Goal: Task Accomplishment & Management: Manage account settings

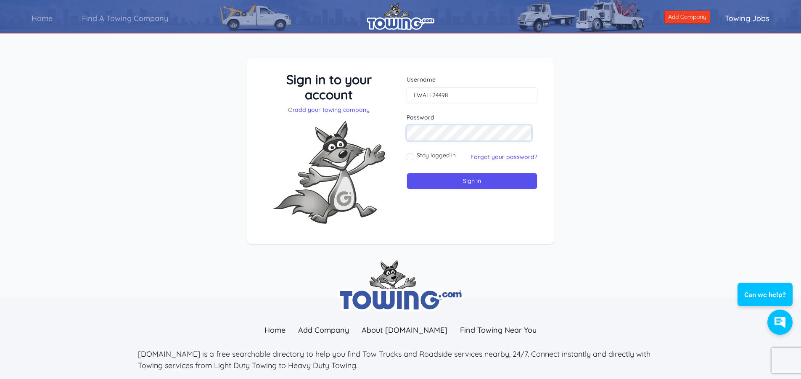
click at [407, 173] on input "Sign in" at bounding box center [472, 181] width 131 height 16
click at [418, 90] on input "text" at bounding box center [472, 95] width 131 height 16
type input "lwall24498"
click at [499, 160] on link "Forgot your password?" at bounding box center [504, 157] width 67 height 8
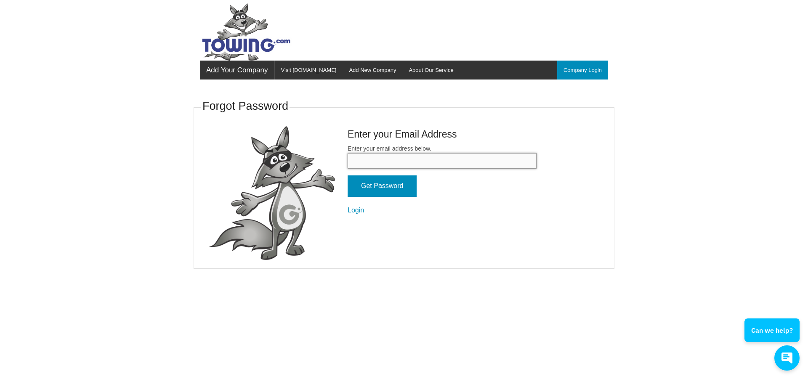
click at [370, 164] on input "Enter your email address below." at bounding box center [441, 161] width 189 height 16
type input "lwall24498@aol.com"
click at [381, 185] on input "Get Password" at bounding box center [381, 185] width 69 height 21
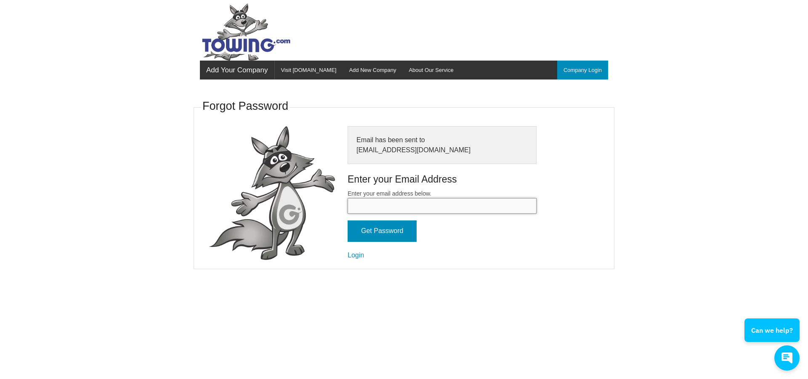
click at [363, 204] on input "Enter your email address below." at bounding box center [441, 206] width 189 height 16
type input "5917046T"
click at [575, 66] on link "Company Login" at bounding box center [582, 70] width 51 height 19
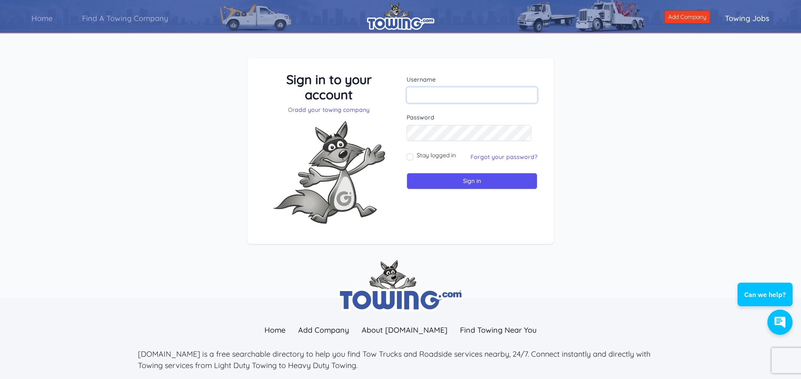
click at [434, 90] on input "text" at bounding box center [472, 95] width 131 height 16
type input "lwall24498"
click at [443, 184] on input "Sign in" at bounding box center [472, 181] width 131 height 16
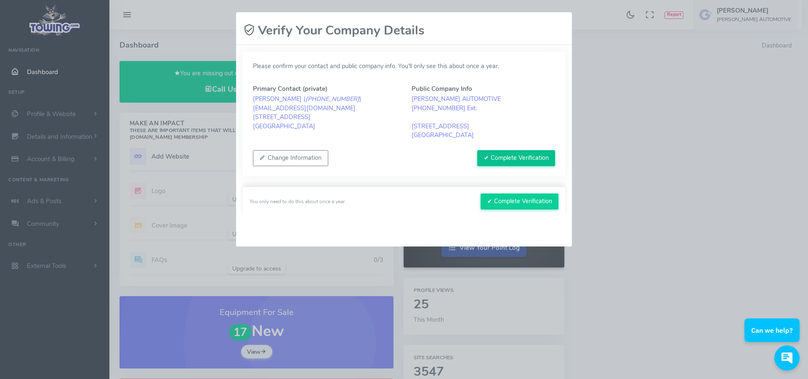
click at [502, 158] on button "✔ Complete Verification" at bounding box center [516, 158] width 78 height 16
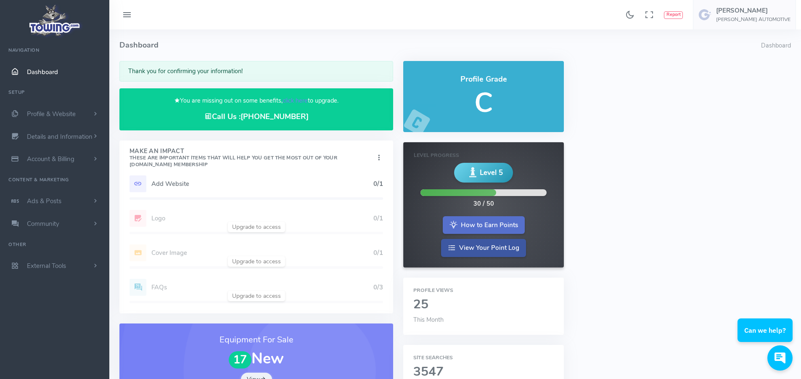
click at [485, 221] on link "How to Earn Points" at bounding box center [484, 225] width 82 height 18
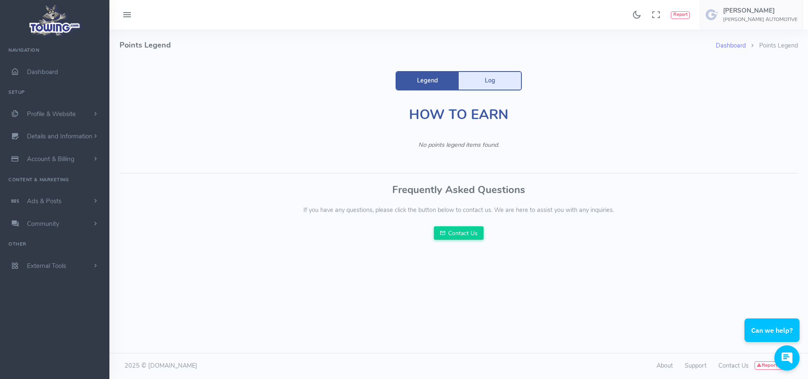
click at [491, 81] on link "Log" at bounding box center [489, 81] width 62 height 18
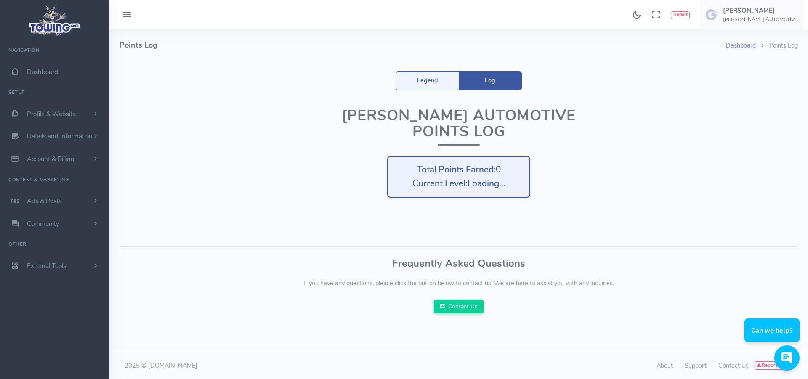
click at [132, 46] on h4 "Points Log" at bounding box center [422, 45] width 606 height 32
click at [39, 69] on span "Dashboard" at bounding box center [42, 72] width 31 height 8
